Goal: Task Accomplishment & Management: Complete application form

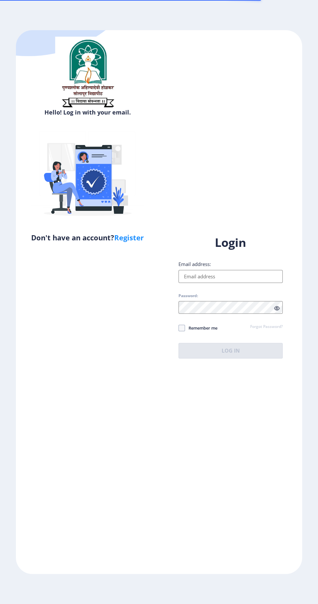
click at [242, 283] on input "Email address:" at bounding box center [230, 276] width 104 height 13
type input "[EMAIL_ADDRESS][DOMAIN_NAME]"
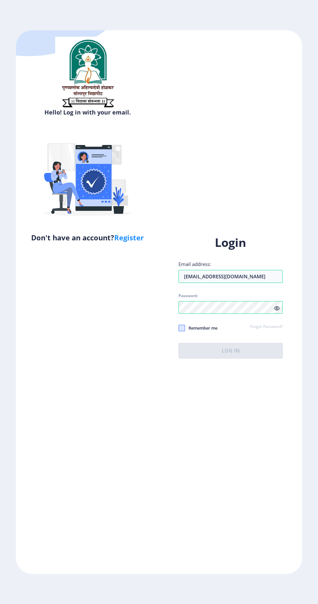
click at [184, 331] on span at bounding box center [181, 328] width 6 height 6
click at [179, 328] on input "Remember me" at bounding box center [178, 328] width 0 height 0
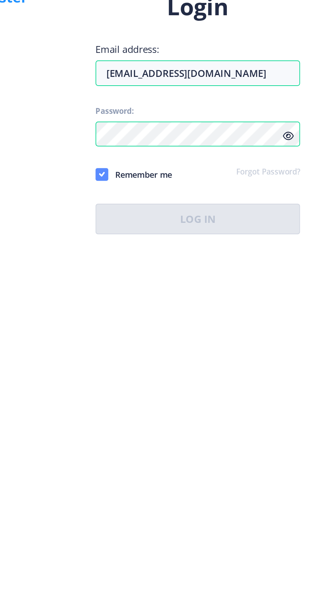
click at [182, 329] on use at bounding box center [181, 328] width 3 height 2
click at [179, 328] on input "Remember me" at bounding box center [178, 328] width 0 height 0
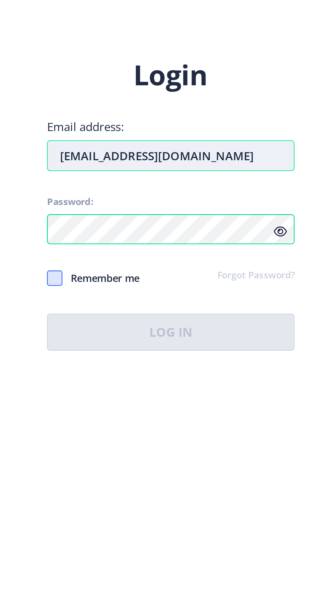
click at [261, 283] on input "[EMAIL_ADDRESS][DOMAIN_NAME]" at bounding box center [230, 276] width 104 height 13
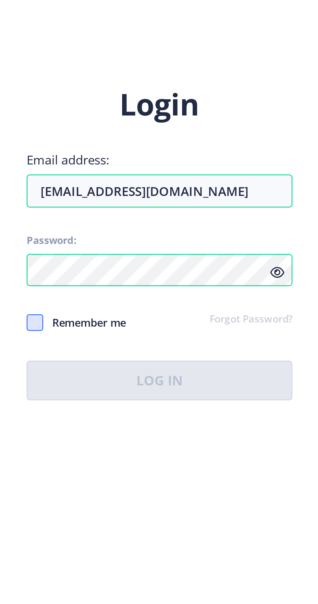
click at [278, 251] on h1 "Login" at bounding box center [230, 243] width 104 height 16
click at [181, 331] on span at bounding box center [181, 328] width 6 height 6
click at [179, 328] on input "Remember me" at bounding box center [178, 328] width 0 height 0
checkbox input "true"
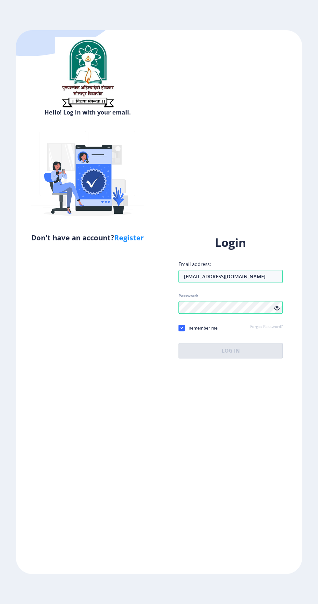
scroll to position [16, 0]
click at [277, 311] on icon at bounding box center [277, 308] width 6 height 5
